Goal: Task Accomplishment & Management: Use online tool/utility

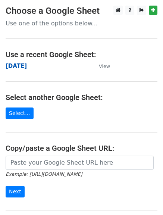
click at [12, 66] on strong "[DATE]" at bounding box center [16, 66] width 21 height 7
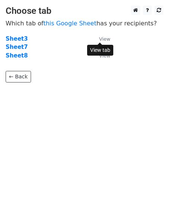
click at [106, 39] on small "View" at bounding box center [104, 39] width 11 height 6
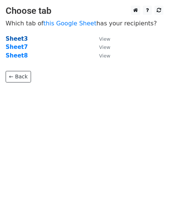
click at [12, 38] on strong "Sheet3" at bounding box center [17, 39] width 22 height 7
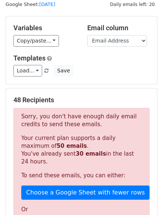
scroll to position [10, 0]
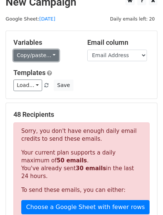
click at [53, 55] on link "Copy/paste..." at bounding box center [36, 56] width 46 height 12
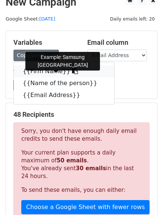
click at [72, 71] on icon at bounding box center [75, 71] width 6 height 6
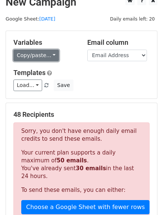
click at [49, 55] on link "Copy/paste..." at bounding box center [36, 56] width 46 height 12
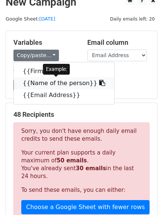
click at [100, 85] on icon at bounding box center [103, 83] width 6 height 6
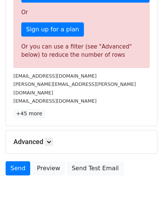
scroll to position [237, 0]
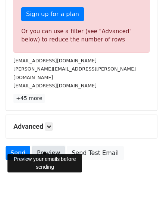
click at [53, 147] on link "Preview" at bounding box center [48, 153] width 33 height 14
click at [49, 146] on link "Preview" at bounding box center [48, 153] width 33 height 14
